Goal: Navigation & Orientation: Find specific page/section

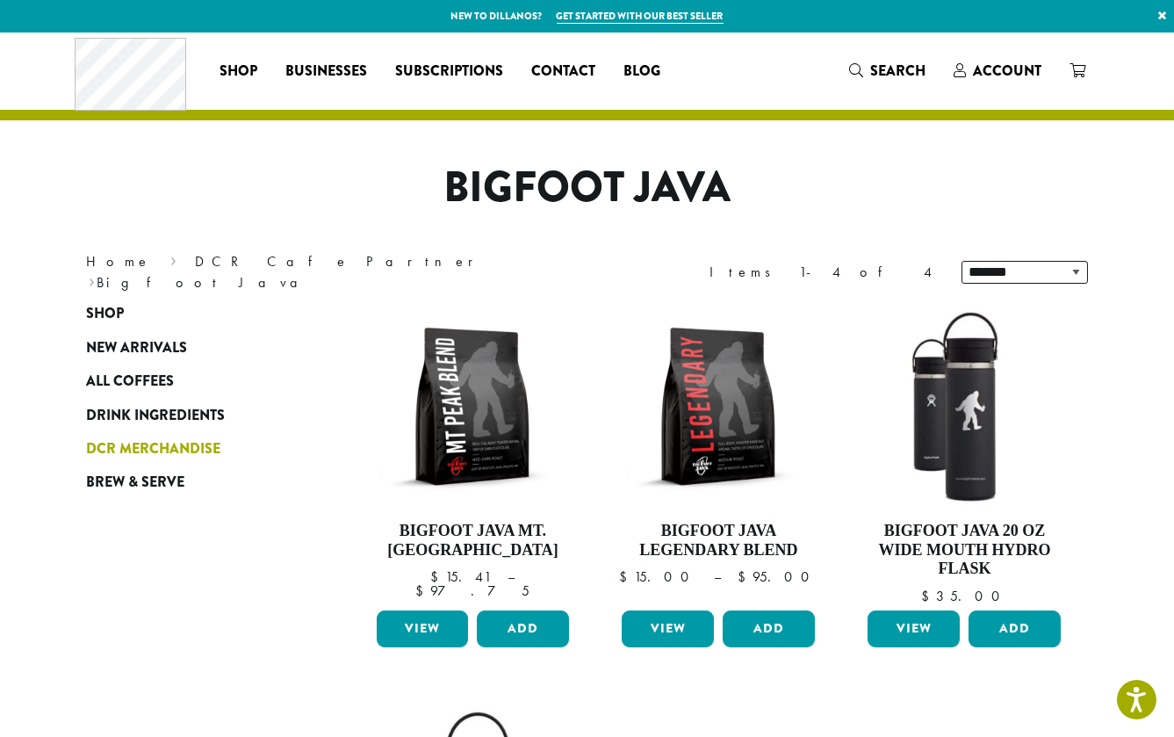
click at [184, 448] on span "DCR Merchandise" at bounding box center [154, 449] width 134 height 22
click at [138, 378] on span "All Coffees" at bounding box center [131, 382] width 88 height 22
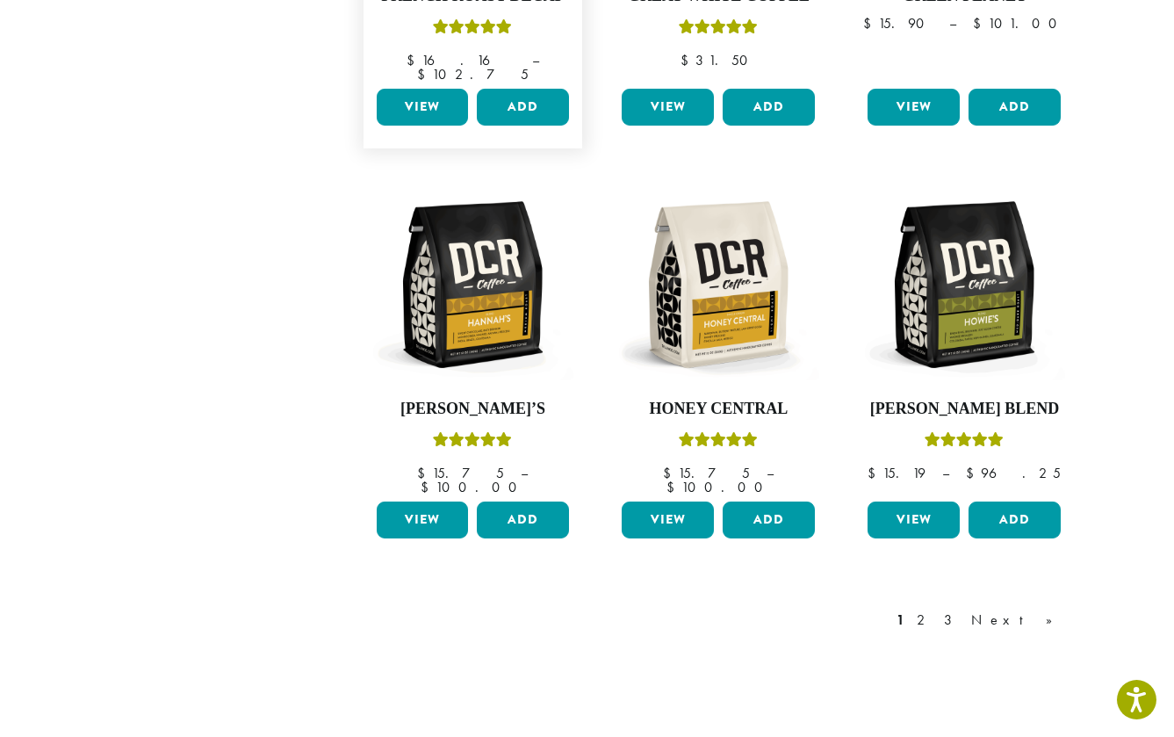
scroll to position [1510, 0]
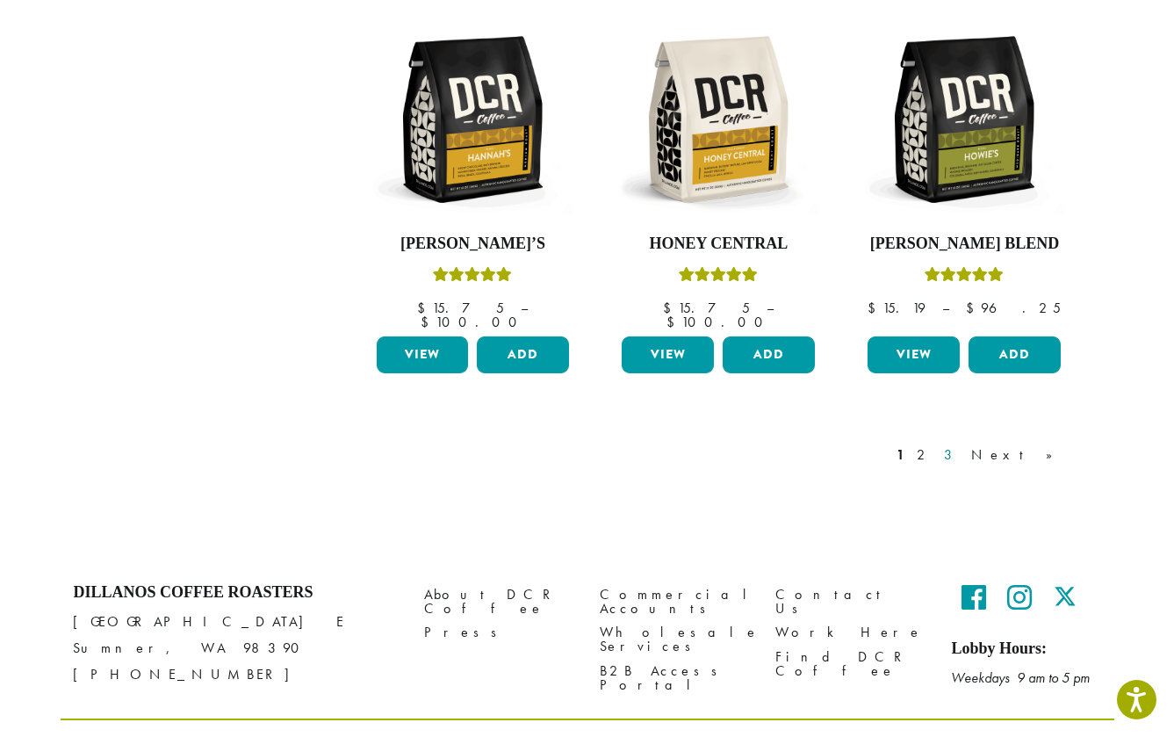
click at [963, 444] on link "3" at bounding box center [952, 454] width 22 height 21
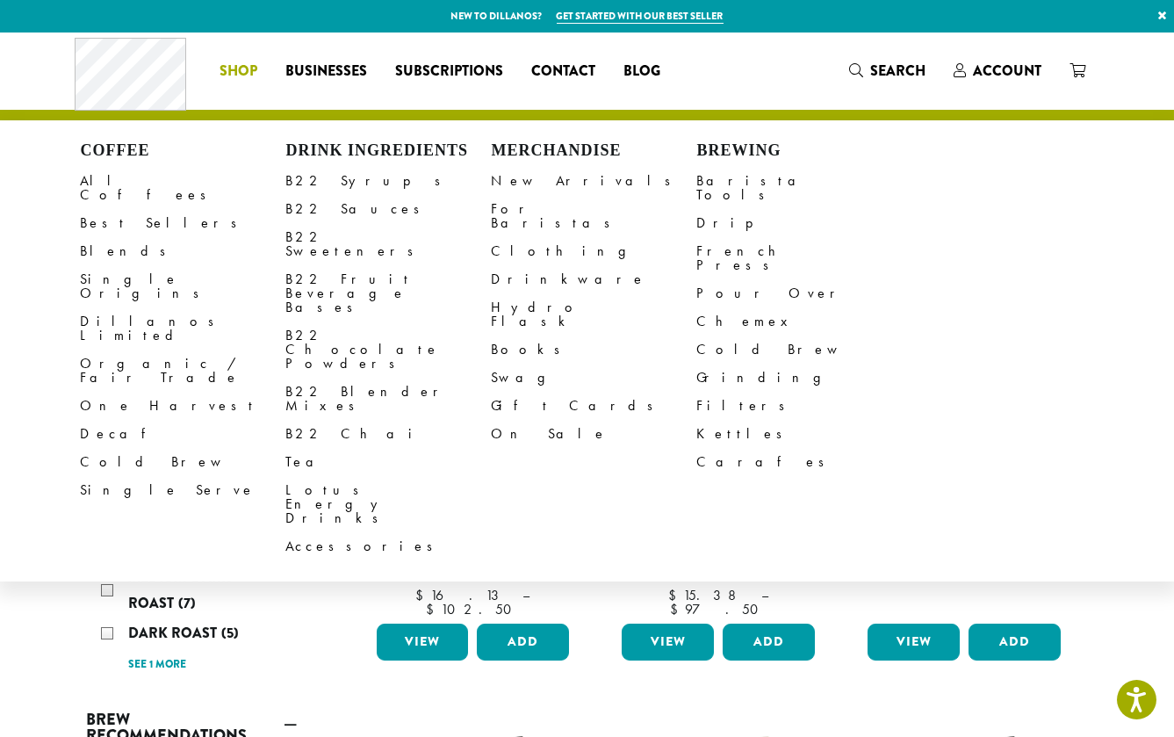
click at [240, 73] on span "Shop" at bounding box center [239, 72] width 38 height 22
